Goal: Find specific page/section: Find specific page/section

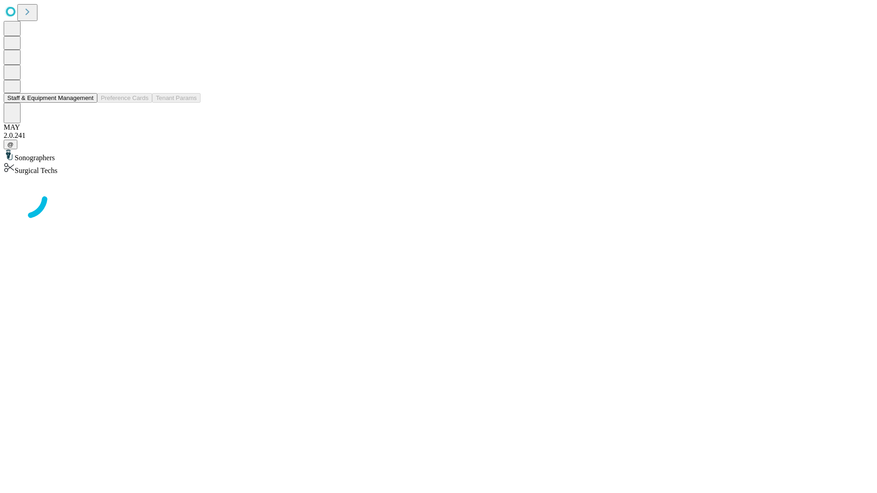
click at [87, 103] on button "Staff & Equipment Management" at bounding box center [51, 98] width 94 height 10
